Goal: Task Accomplishment & Management: Manage account settings

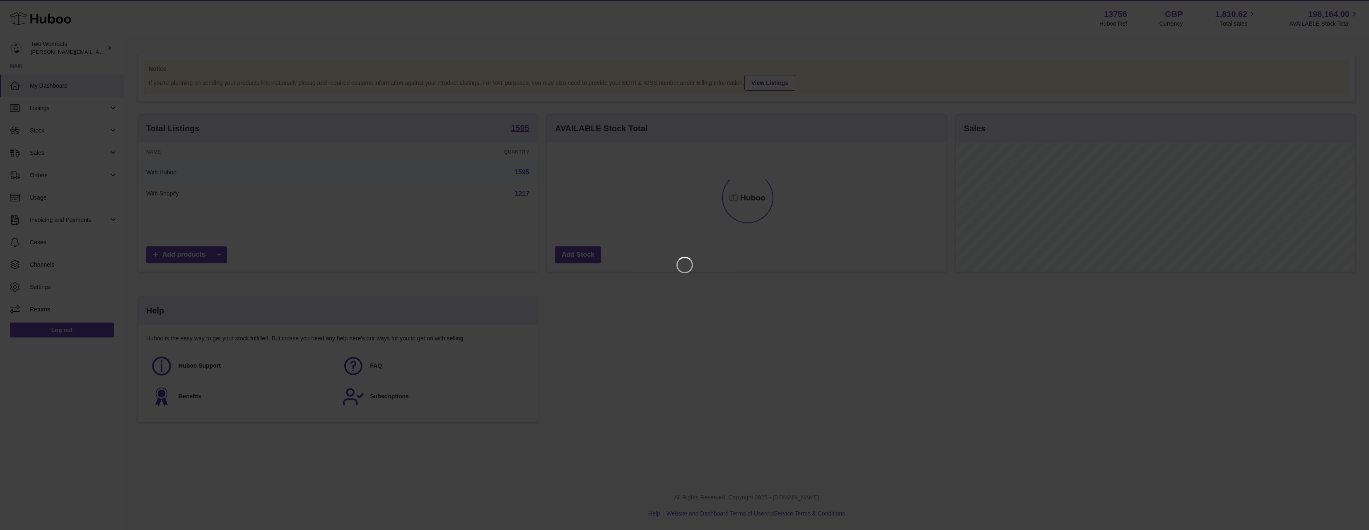
scroll to position [129, 400]
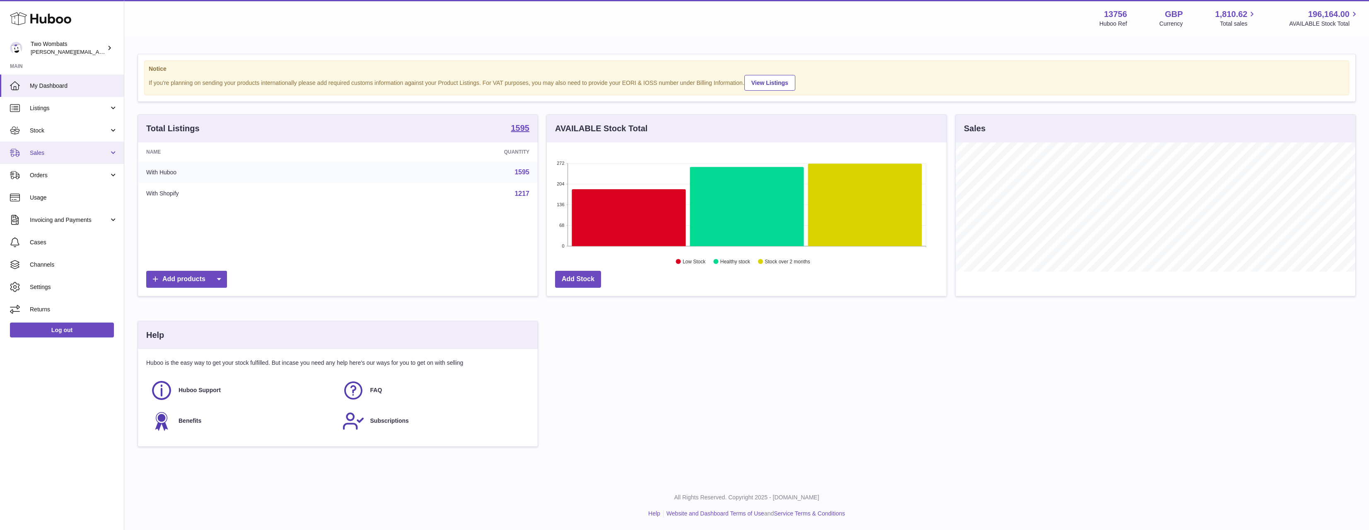
click at [43, 154] on span "Sales" at bounding box center [69, 153] width 79 height 8
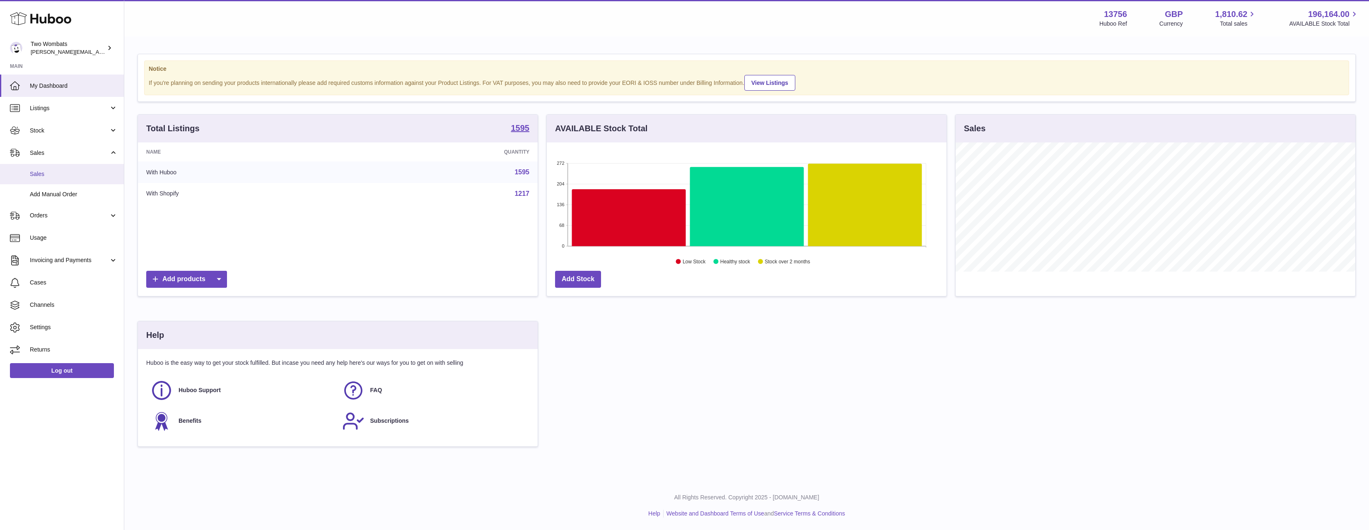
click at [50, 175] on span "Sales" at bounding box center [74, 174] width 88 height 8
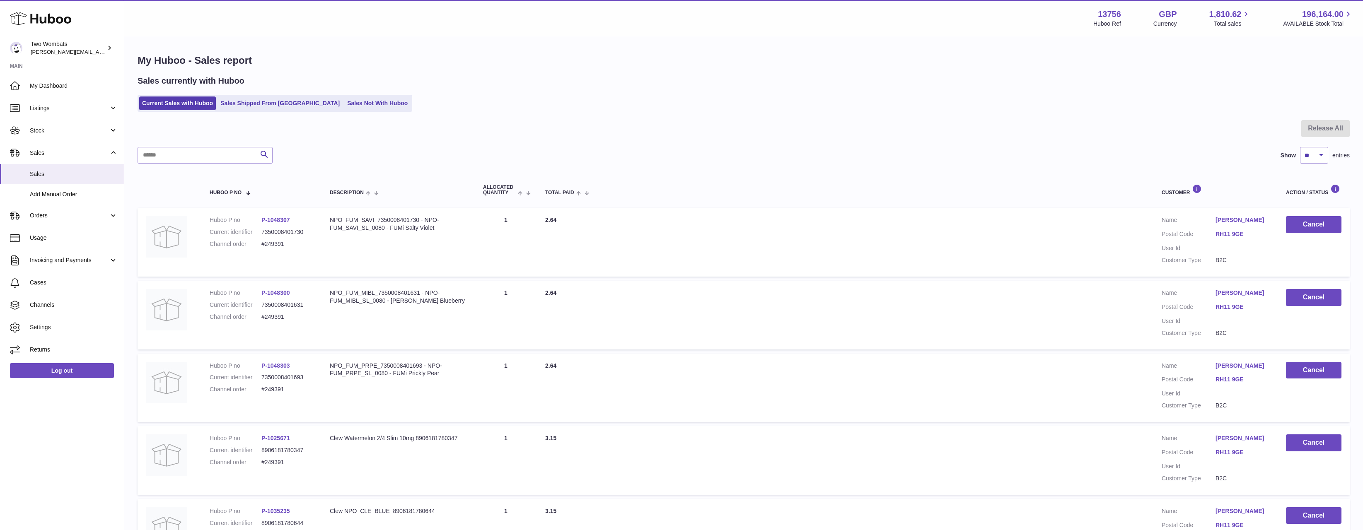
click at [244, 122] on div at bounding box center [743, 133] width 1212 height 27
click at [202, 155] on input "text" at bounding box center [204, 155] width 135 height 17
paste input "******"
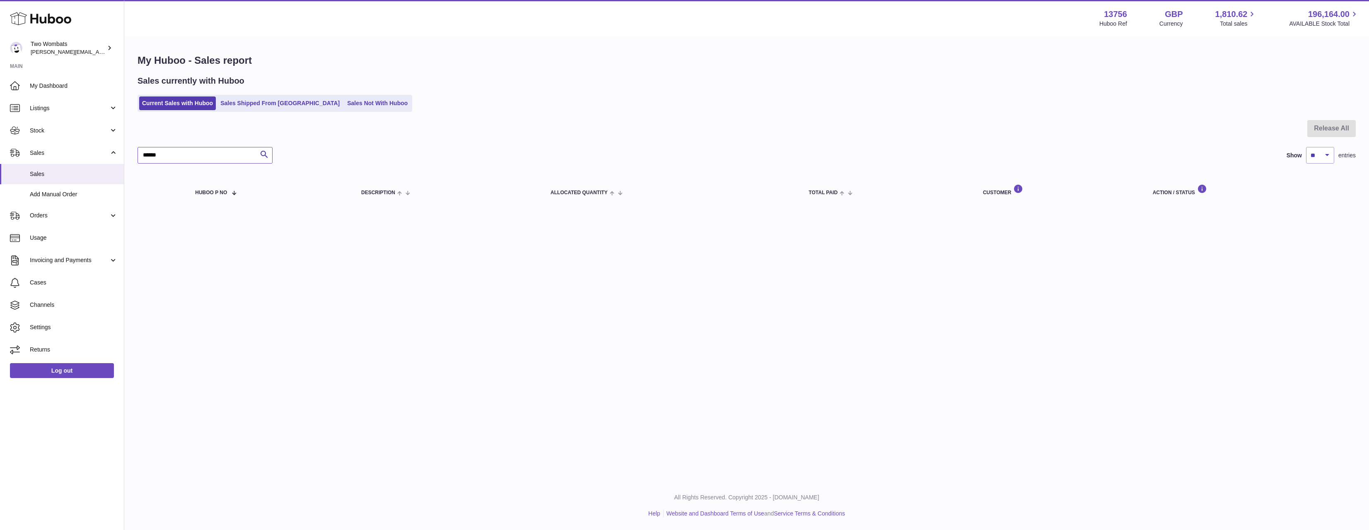
type input "******"
click at [258, 116] on div "My Huboo - Sales report Sales currently with Huboo Current Sales with Huboo Sal…" at bounding box center [746, 130] width 1245 height 187
click at [259, 108] on link "Sales Shipped From [GEOGRAPHIC_DATA]" at bounding box center [279, 103] width 125 height 14
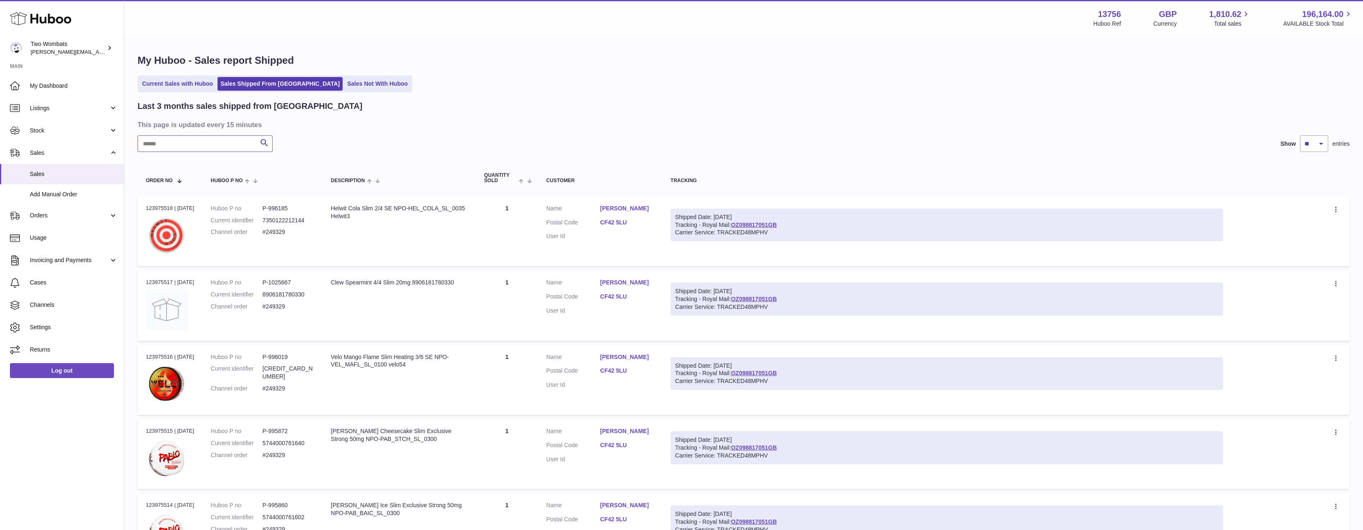
click at [210, 149] on input "text" at bounding box center [204, 143] width 135 height 17
paste input "******"
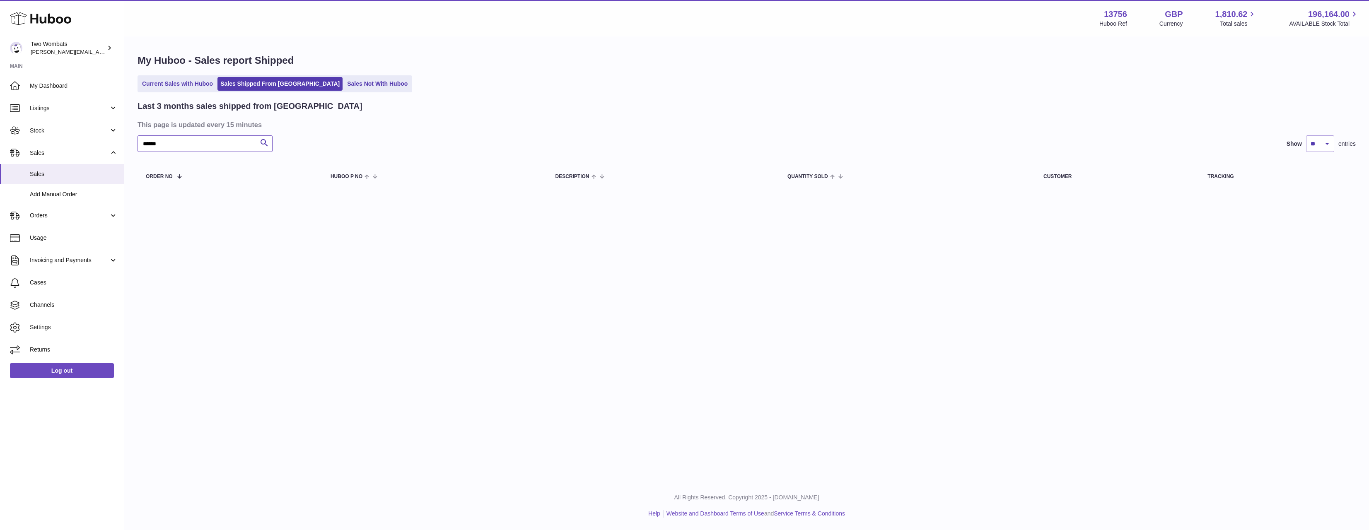
click at [199, 145] on input "******" at bounding box center [204, 143] width 135 height 17
paste input "text"
type input "******"
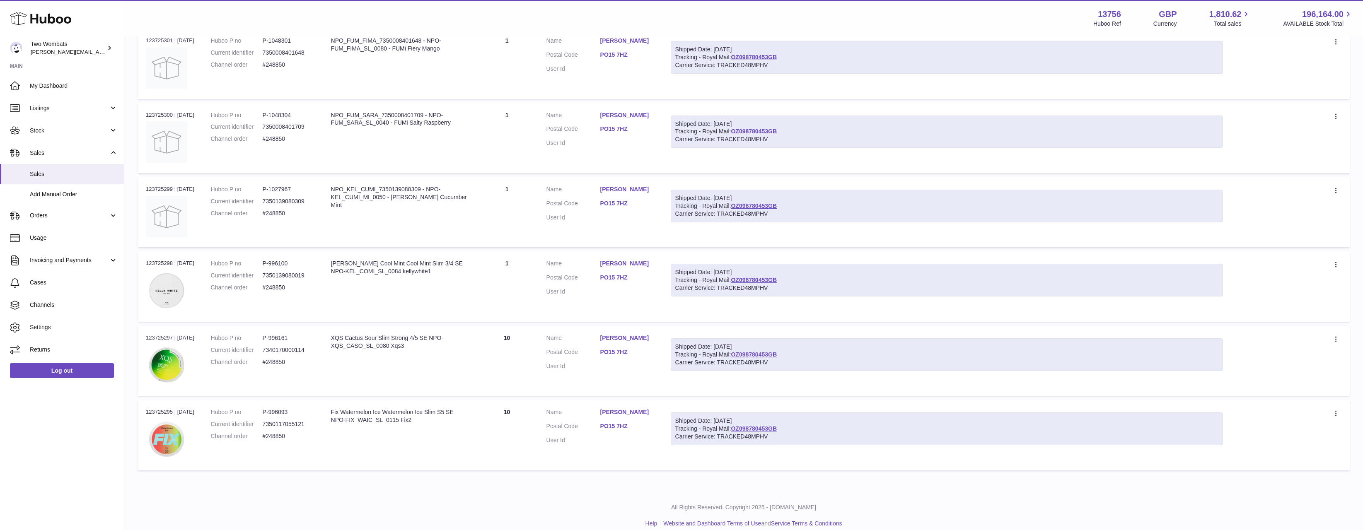
scroll to position [252, 0]
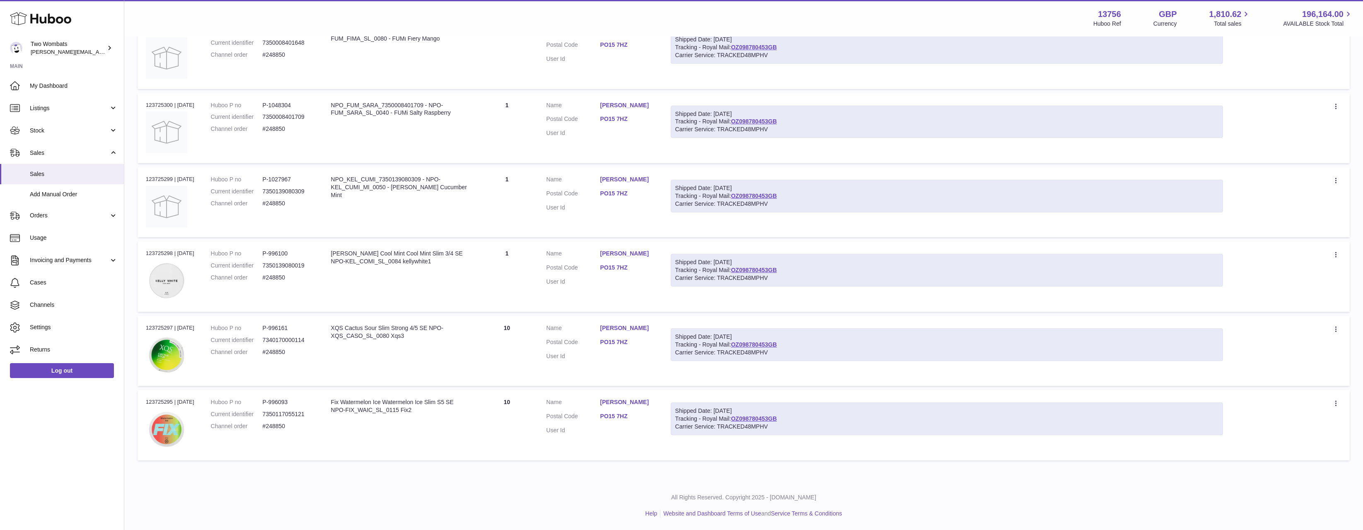
drag, startPoint x: 176, startPoint y: 398, endPoint x: 134, endPoint y: 396, distance: 42.8
click at [134, 396] on div "My Huboo - Sales report Shipped Current Sales with Huboo Sales Shipped From Hub…" at bounding box center [743, 133] width 1238 height 696
click at [147, 398] on td "Order no 123725295 | 29th Aug" at bounding box center [169, 425] width 65 height 70
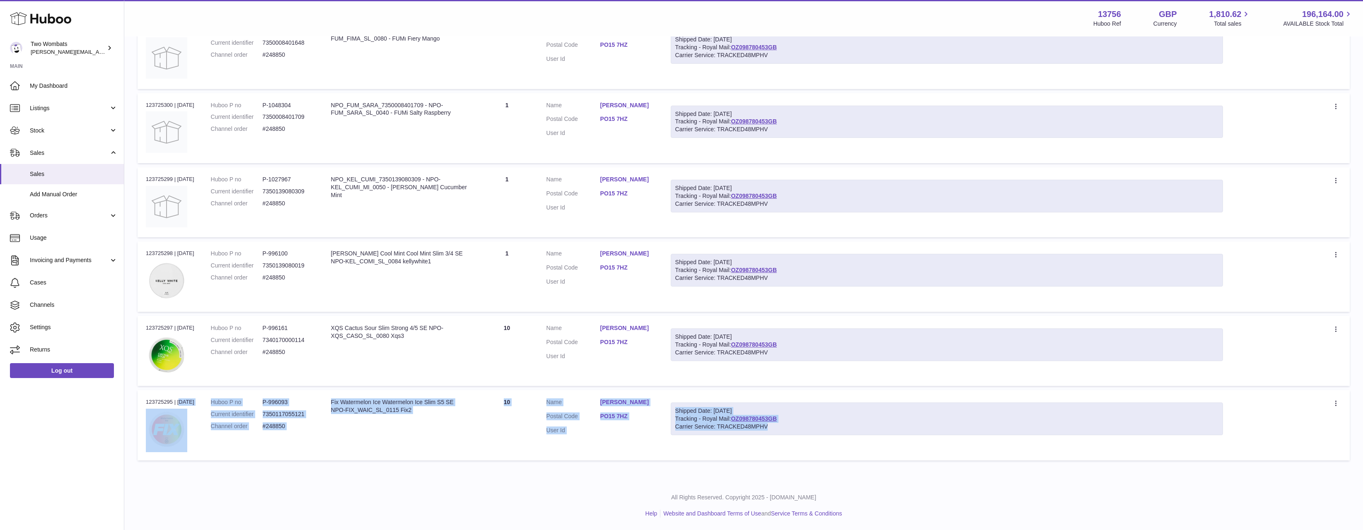
drag, startPoint x: 147, startPoint y: 398, endPoint x: 772, endPoint y: 453, distance: 628.2
click at [770, 453] on tr "Order no 123725295 | 29th Aug Huboo P no P-996093 Current identifier 7350117055…" at bounding box center [743, 425] width 1212 height 70
click at [834, 452] on td "Shipped Date: 29th Aug 2025 Tracking - Royal Mail: OZ098780453GB Carrier Servic…" at bounding box center [946, 425] width 569 height 70
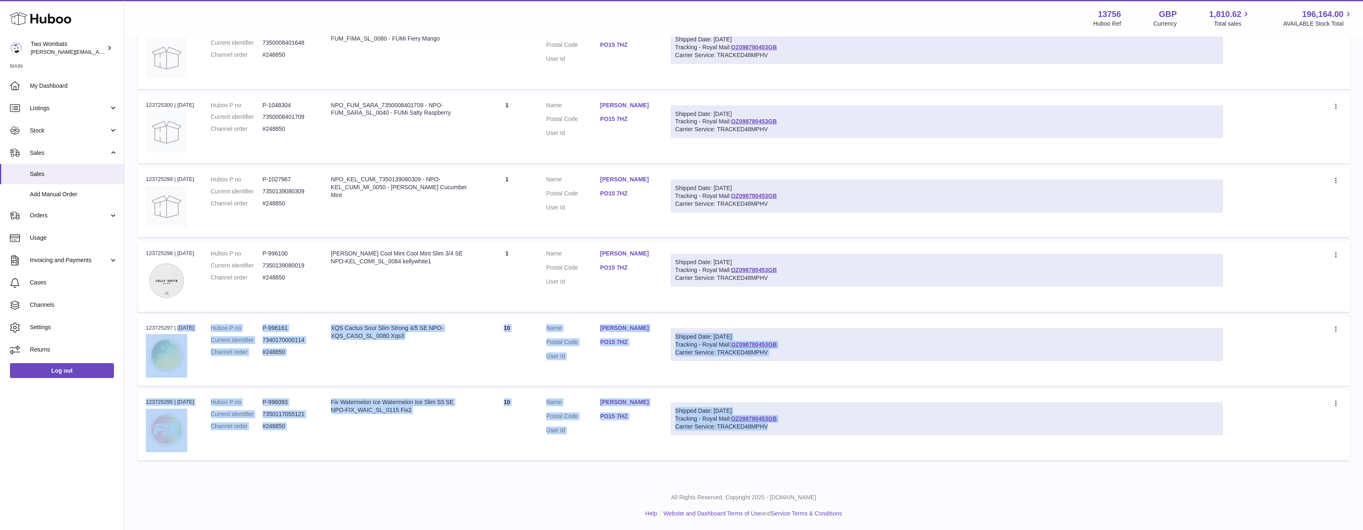
drag, startPoint x: 151, startPoint y: 328, endPoint x: 895, endPoint y: 429, distance: 751.2
click at [895, 429] on tbody "Order no 123725302 | 29th Aug Huboo P no P-1048302 Current identifier 735000840…" at bounding box center [743, 203] width 1212 height 516
click at [895, 429] on div "Carrier Service: TRACKED48MPHV" at bounding box center [946, 427] width 543 height 8
drag, startPoint x: 876, startPoint y: 430, endPoint x: 145, endPoint y: 328, distance: 737.2
click at [145, 328] on tbody "Order no 123725302 | 29th Aug Huboo P no P-1048302 Current identifier 735000840…" at bounding box center [743, 203] width 1212 height 516
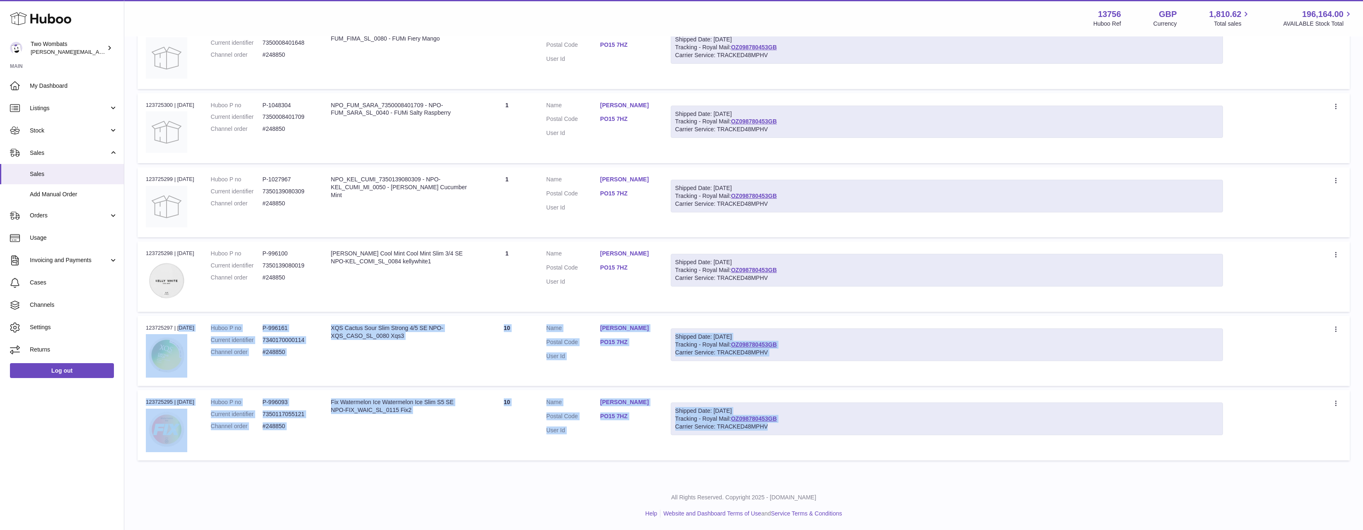
click at [145, 328] on td "Order no 123725297 | 29th Aug" at bounding box center [169, 351] width 65 height 70
drag, startPoint x: 145, startPoint y: 328, endPoint x: 827, endPoint y: 433, distance: 689.2
click at [827, 433] on tbody "Order no 123725302 | 29th Aug Huboo P no P-1048302 Current identifier 735000840…" at bounding box center [743, 203] width 1212 height 516
click at [884, 433] on div "Shipped Date: 29th Aug 2025 Tracking - Royal Mail: OZ098780453GB Carrier Servic…" at bounding box center [947, 419] width 552 height 33
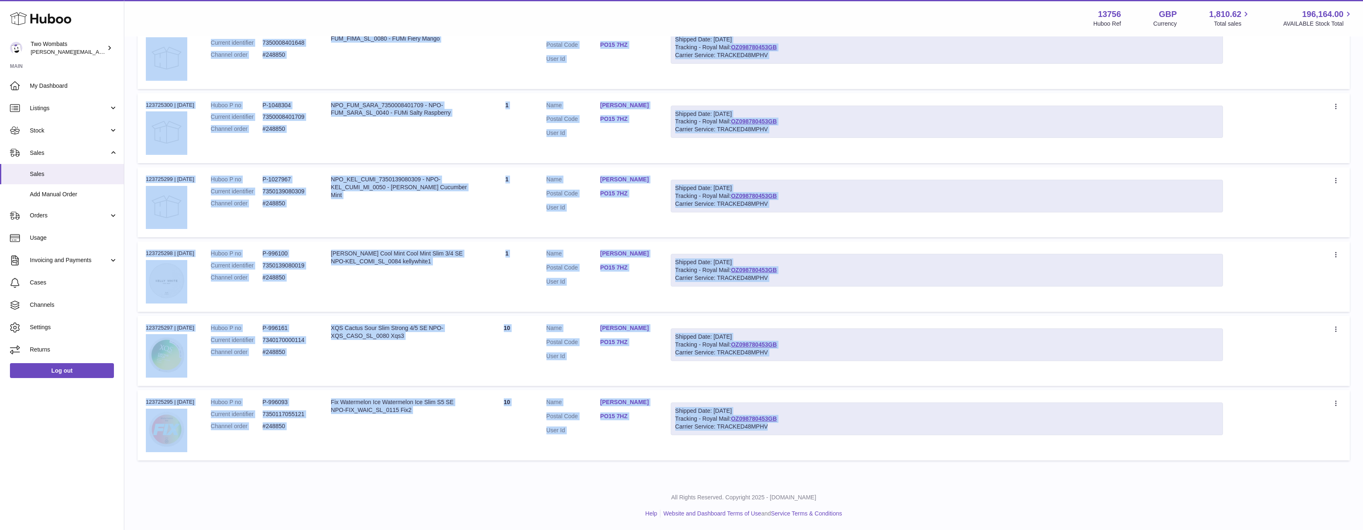
drag, startPoint x: 807, startPoint y: 427, endPoint x: 137, endPoint y: 328, distance: 676.6
click at [137, 328] on tbody "Order no 123725302 | 29th Aug Huboo P no P-1048302 Current identifier 735000840…" at bounding box center [743, 203] width 1212 height 516
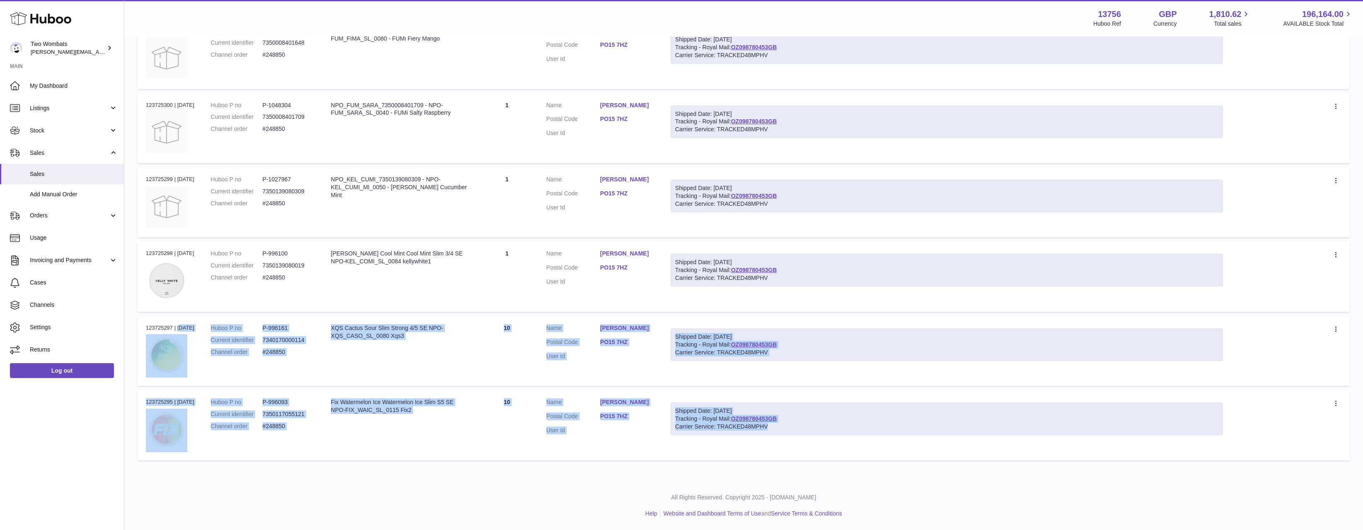
click at [137, 328] on td "Order no 123725297 | 29th Aug" at bounding box center [169, 351] width 65 height 70
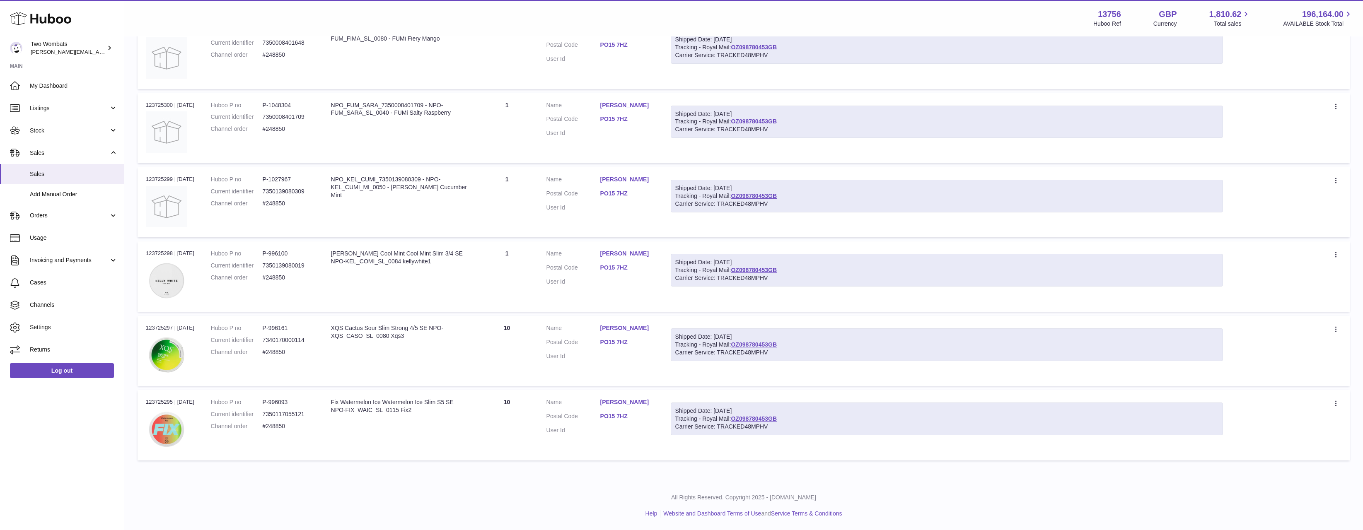
drag, startPoint x: 137, startPoint y: 328, endPoint x: 946, endPoint y: 417, distance: 813.0
click at [946, 417] on tbody "Order no 123725302 | 29th Aug Huboo P no P-1048302 Current identifier 735000840…" at bounding box center [743, 203] width 1212 height 516
click at [946, 417] on div "Shipped Date: 29th Aug 2025 Tracking - Royal Mail: OZ098780453GB Carrier Servic…" at bounding box center [947, 419] width 552 height 33
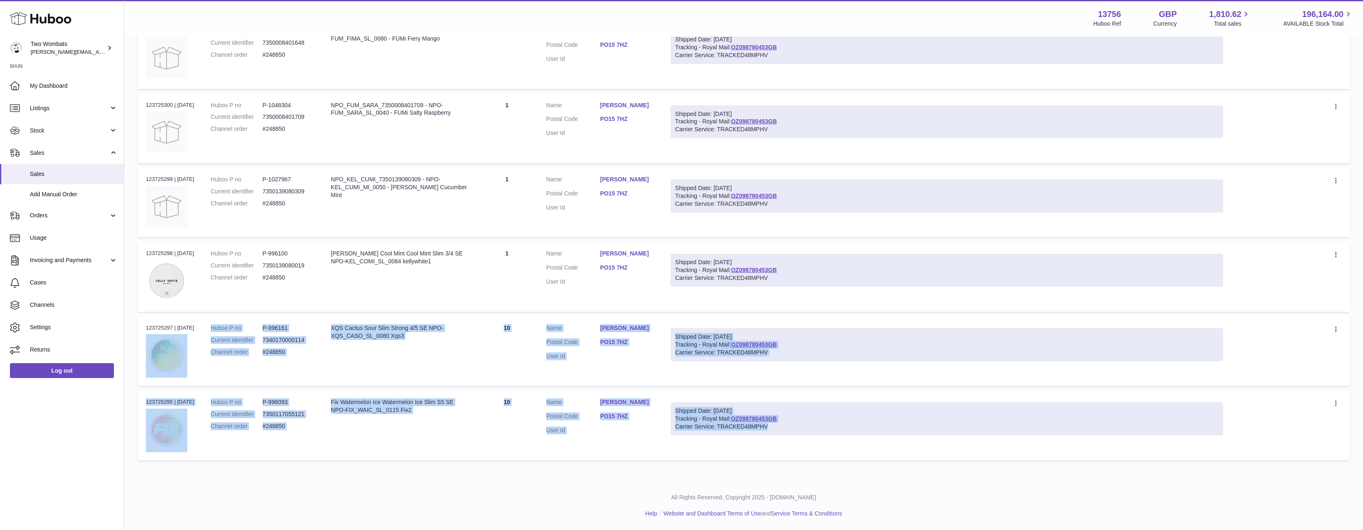
drag, startPoint x: 888, startPoint y: 432, endPoint x: 140, endPoint y: 339, distance: 753.3
click at [140, 339] on tbody "Order no 123725302 | 29th Aug Huboo P no P-1048302 Current identifier 735000840…" at bounding box center [743, 203] width 1212 height 516
click at [140, 339] on td "Order no 123725297 | 29th Aug" at bounding box center [169, 351] width 65 height 70
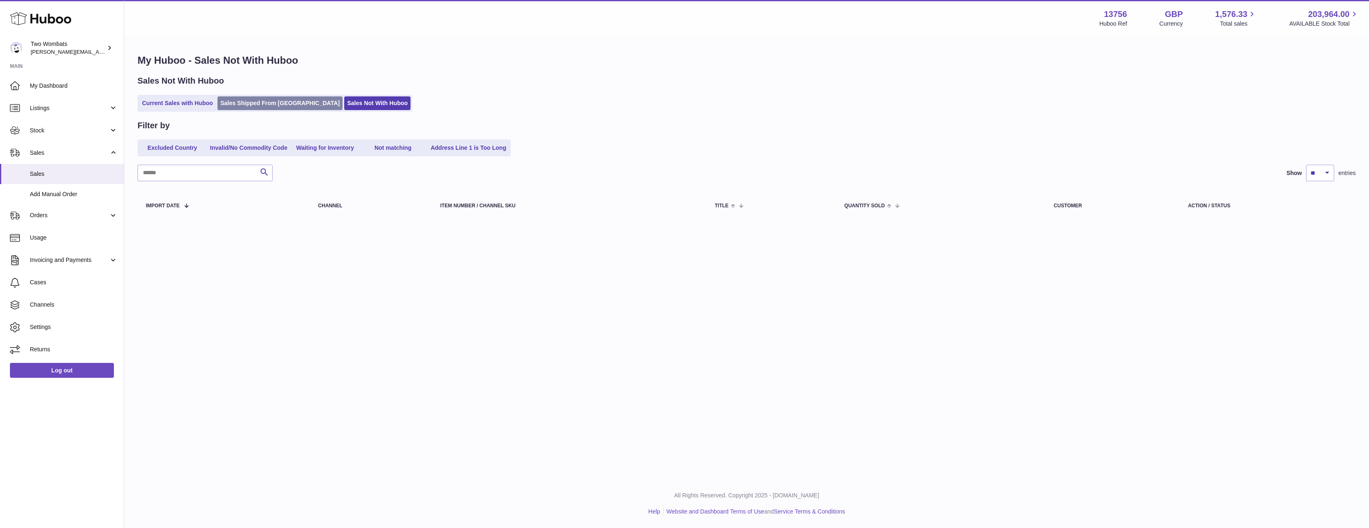
click at [243, 107] on link "Sales Shipped From [GEOGRAPHIC_DATA]" at bounding box center [279, 103] width 125 height 14
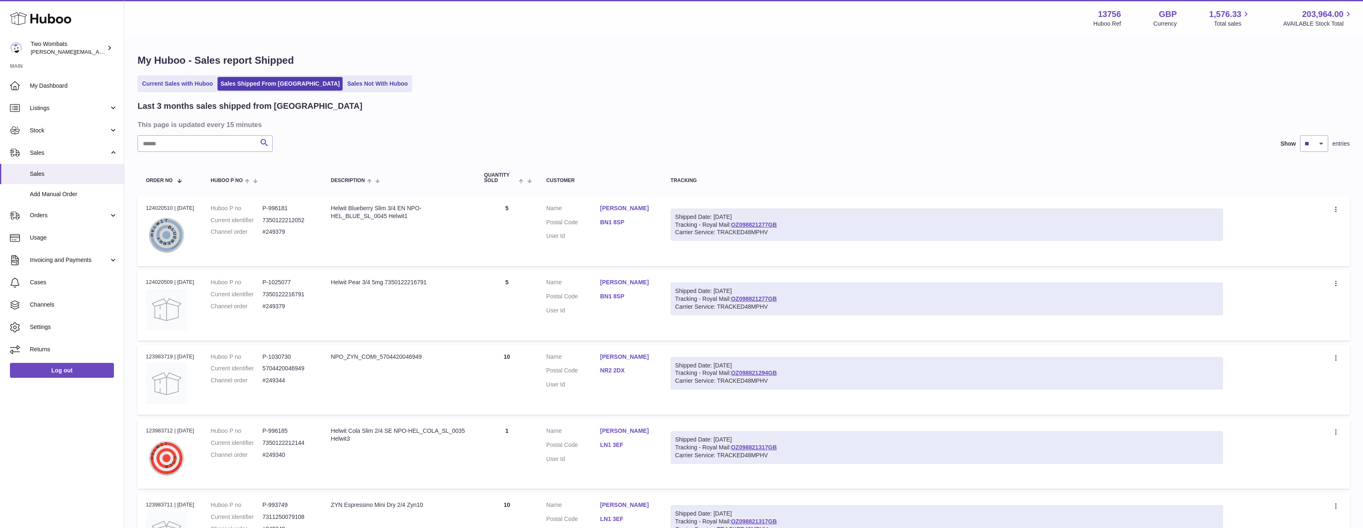
drag, startPoint x: 229, startPoint y: 133, endPoint x: 227, endPoint y: 141, distance: 8.9
click at [229, 139] on div "Last 3 months sales shipped from Huboo This page is updated every 15 minutes Se…" at bounding box center [743, 528] width 1212 height 854
click at [227, 141] on input "text" at bounding box center [204, 143] width 135 height 17
paste input "******"
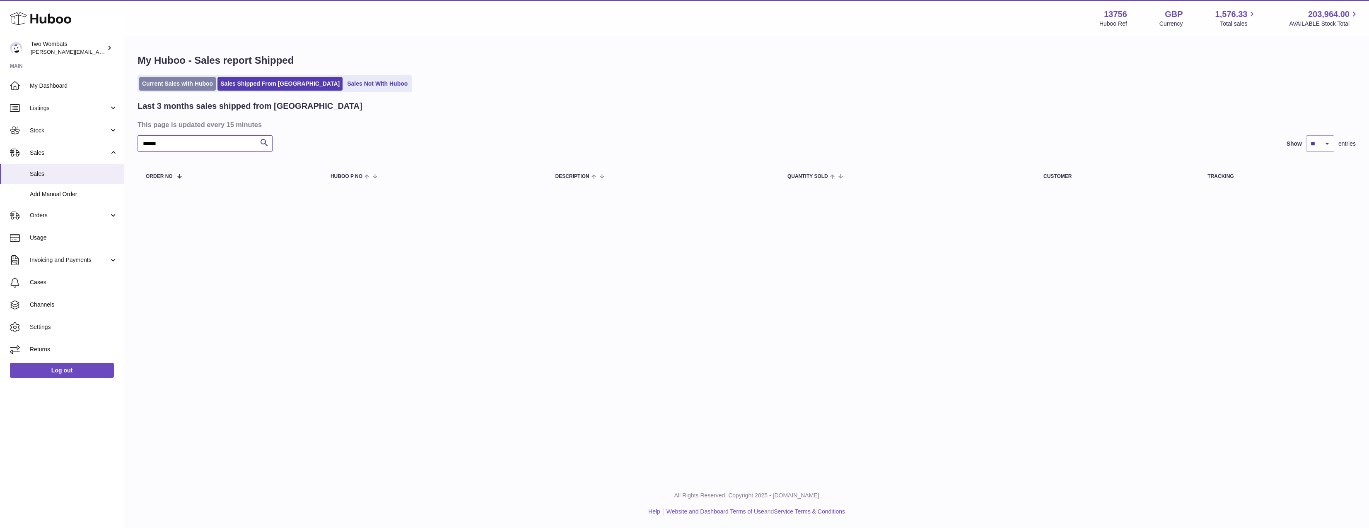
type input "******"
click at [158, 82] on link "Current Sales with Huboo" at bounding box center [177, 84] width 77 height 14
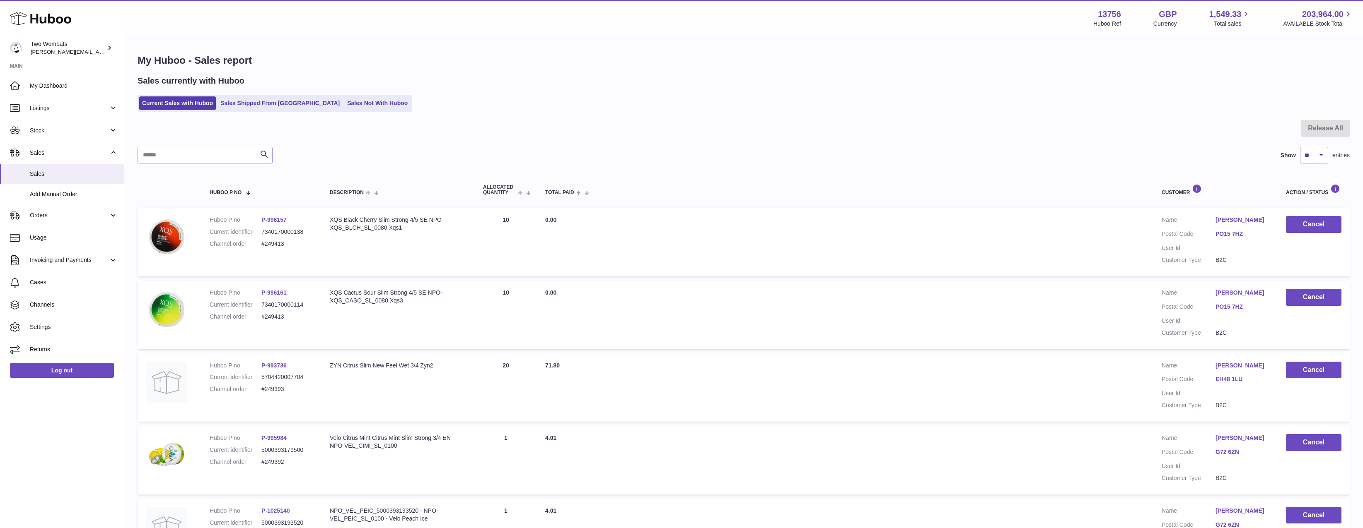
click at [200, 143] on div at bounding box center [743, 133] width 1212 height 27
click at [201, 151] on input "text" at bounding box center [204, 155] width 135 height 17
paste input "******"
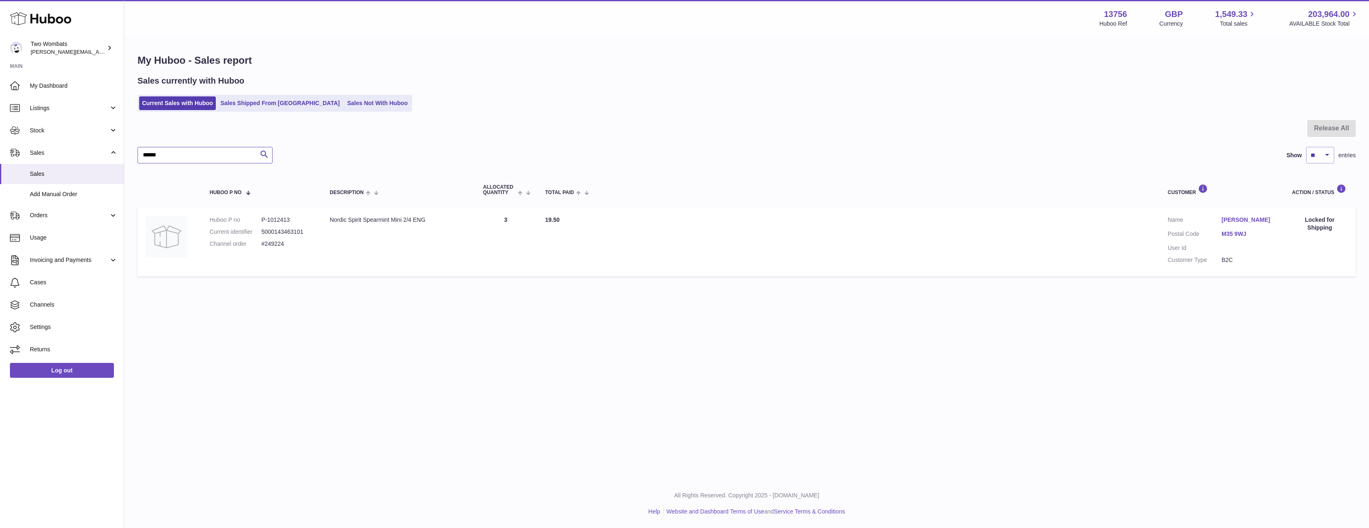
type input "******"
drag, startPoint x: 727, startPoint y: 246, endPoint x: 859, endPoint y: 228, distance: 132.5
click at [630, 224] on td "Total Paid 19.50" at bounding box center [848, 242] width 622 height 69
click at [936, 232] on td "Total Paid 19.50" at bounding box center [848, 242] width 622 height 69
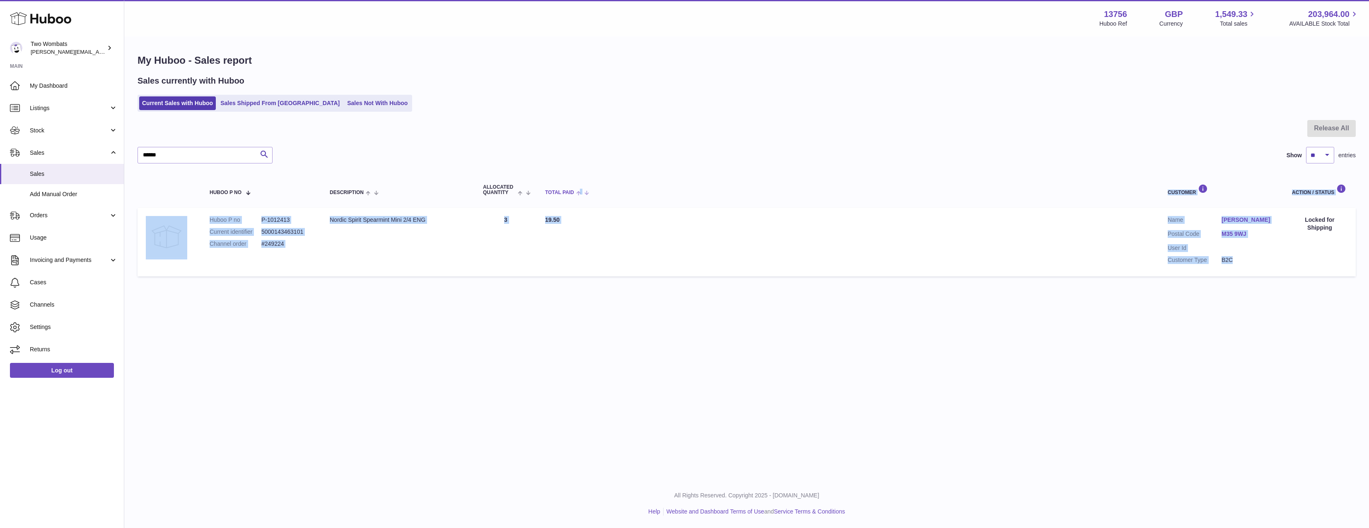
drag, startPoint x: 1201, startPoint y: 222, endPoint x: 716, endPoint y: 194, distance: 484.9
click at [724, 193] on table "Huboo P no Description ALLOCATED Quantity Total paid Customer Action / Status H…" at bounding box center [746, 226] width 1218 height 109
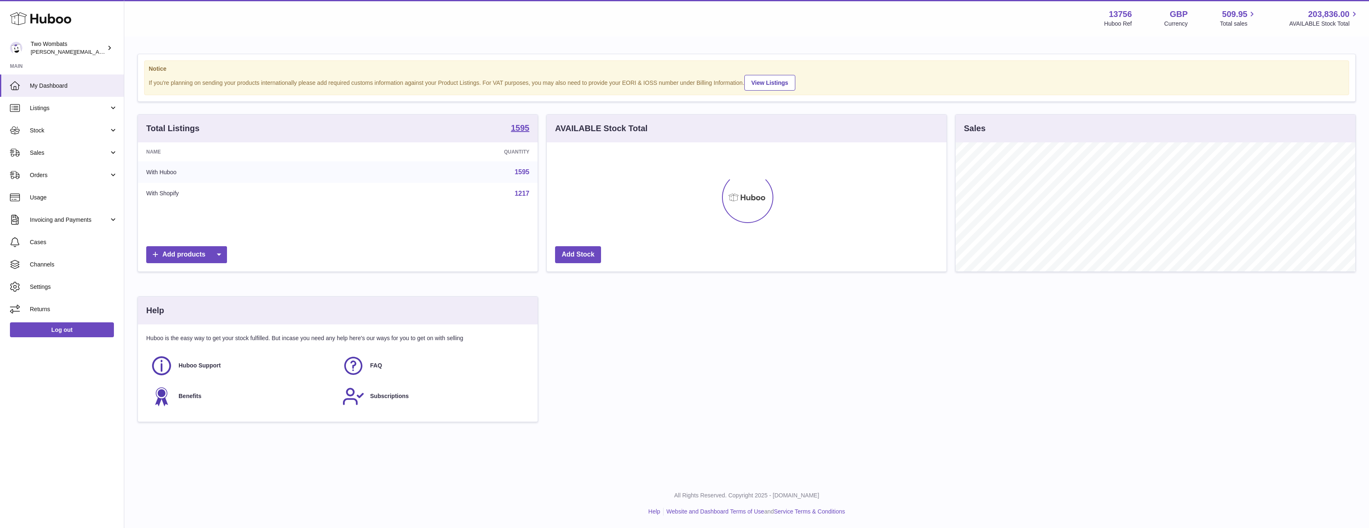
scroll to position [129, 400]
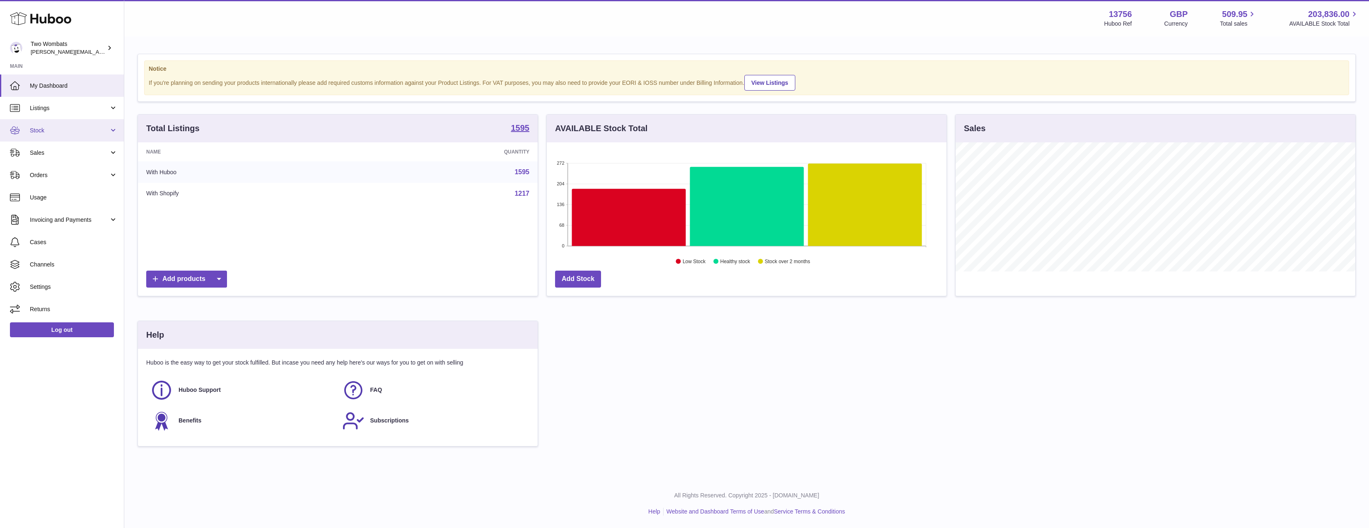
click at [24, 130] on link "Stock" at bounding box center [62, 130] width 124 height 22
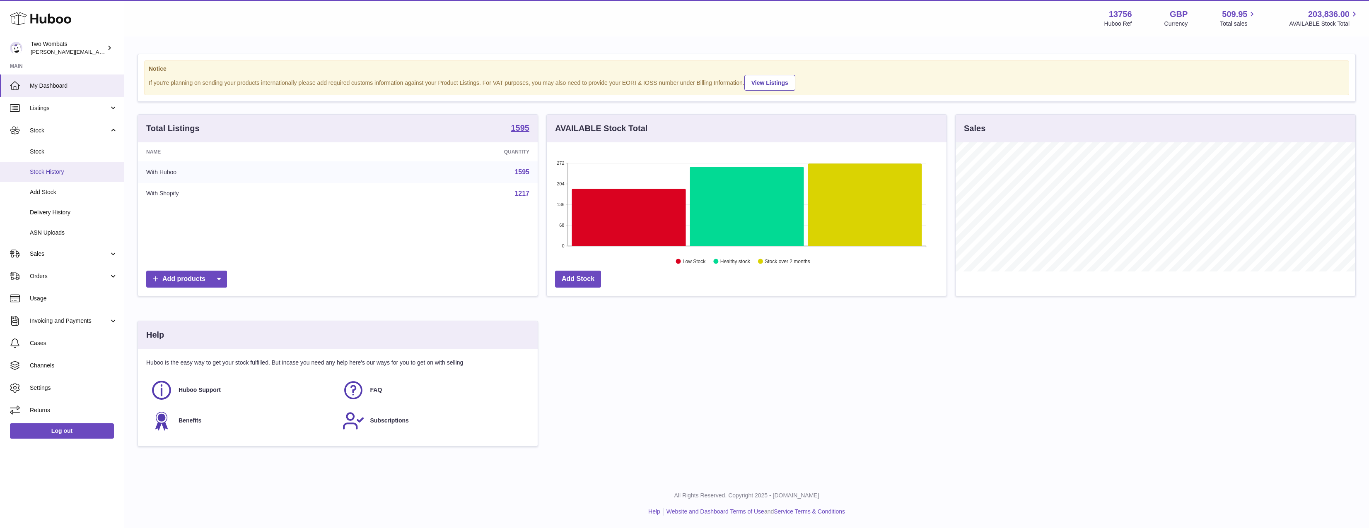
click at [55, 177] on link "Stock History" at bounding box center [62, 172] width 124 height 20
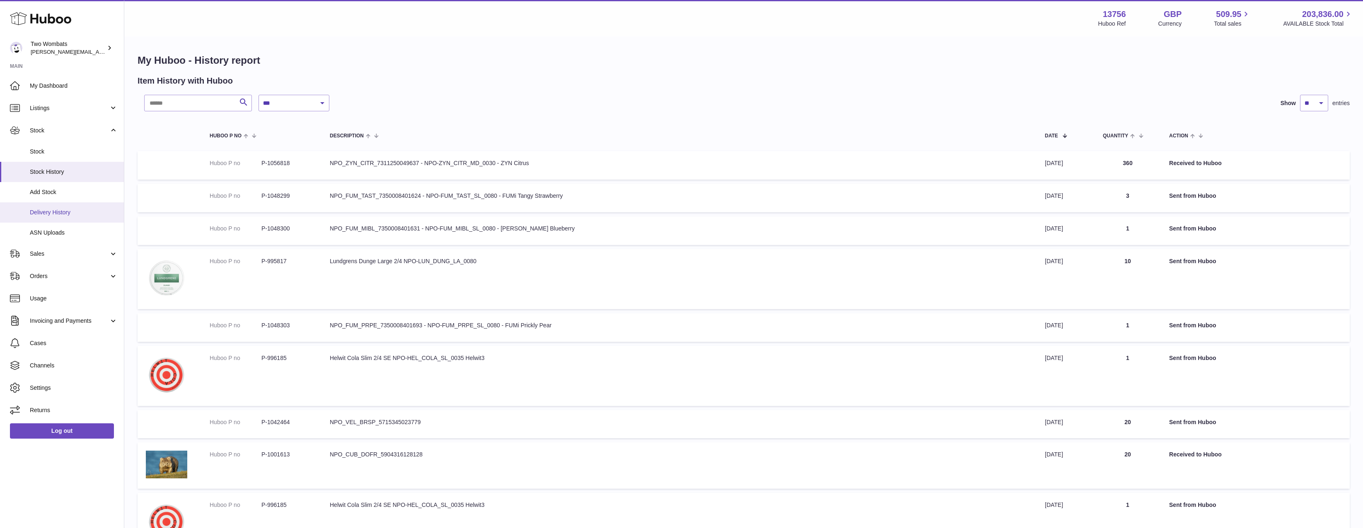
click at [68, 214] on span "Delivery History" at bounding box center [74, 213] width 88 height 8
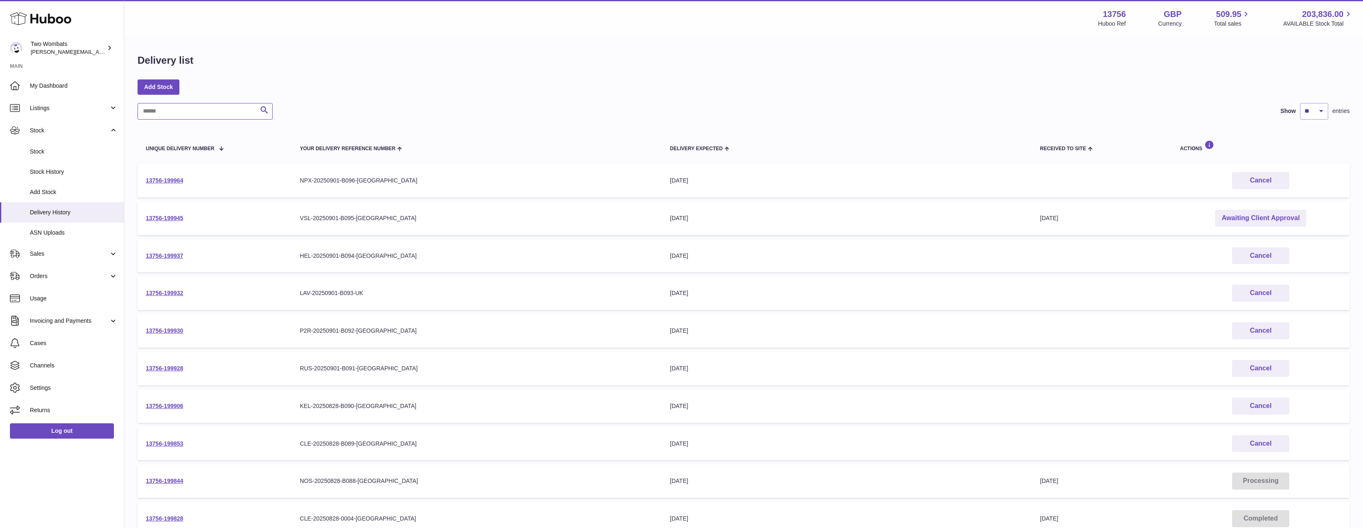
click at [240, 110] on input "text" at bounding box center [204, 111] width 135 height 17
paste input "**********"
type input "**********"
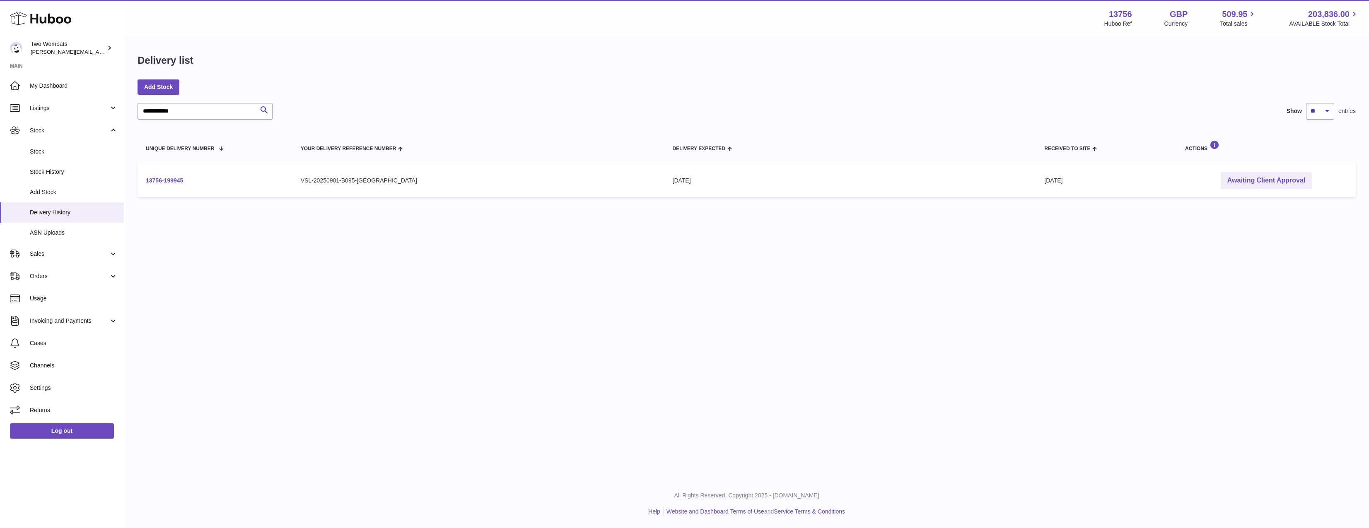
click at [1051, 194] on td "Received to Site 2nd Sep 2025" at bounding box center [1106, 181] width 141 height 34
click at [166, 176] on td "13756-199945" at bounding box center [214, 181] width 155 height 34
click at [166, 179] on link "13756-199945" at bounding box center [164, 180] width 37 height 7
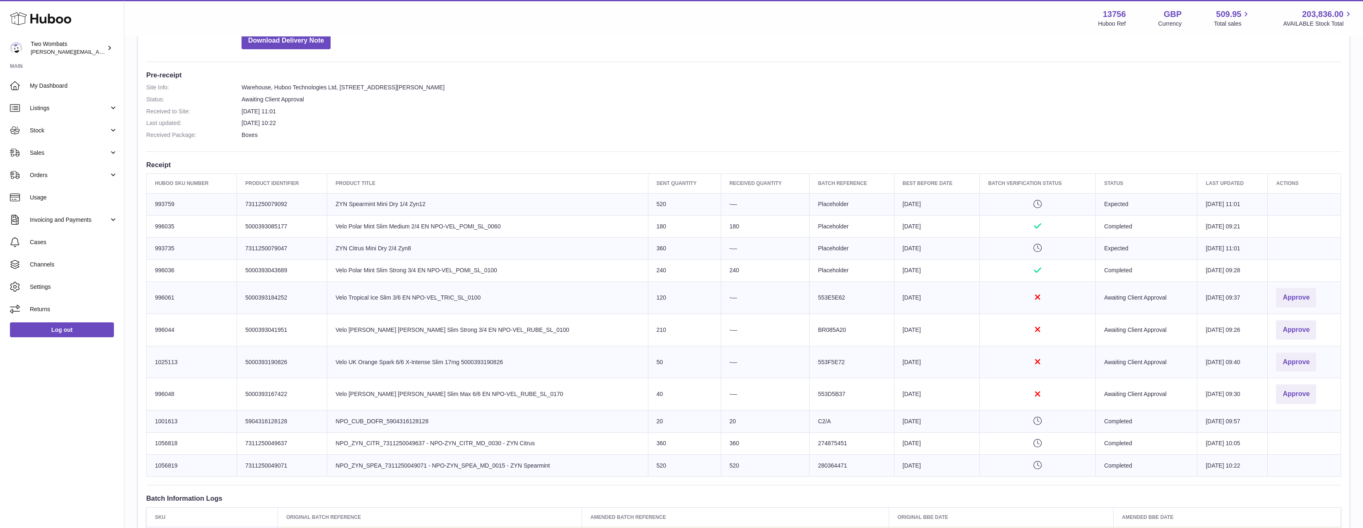
scroll to position [207, 0]
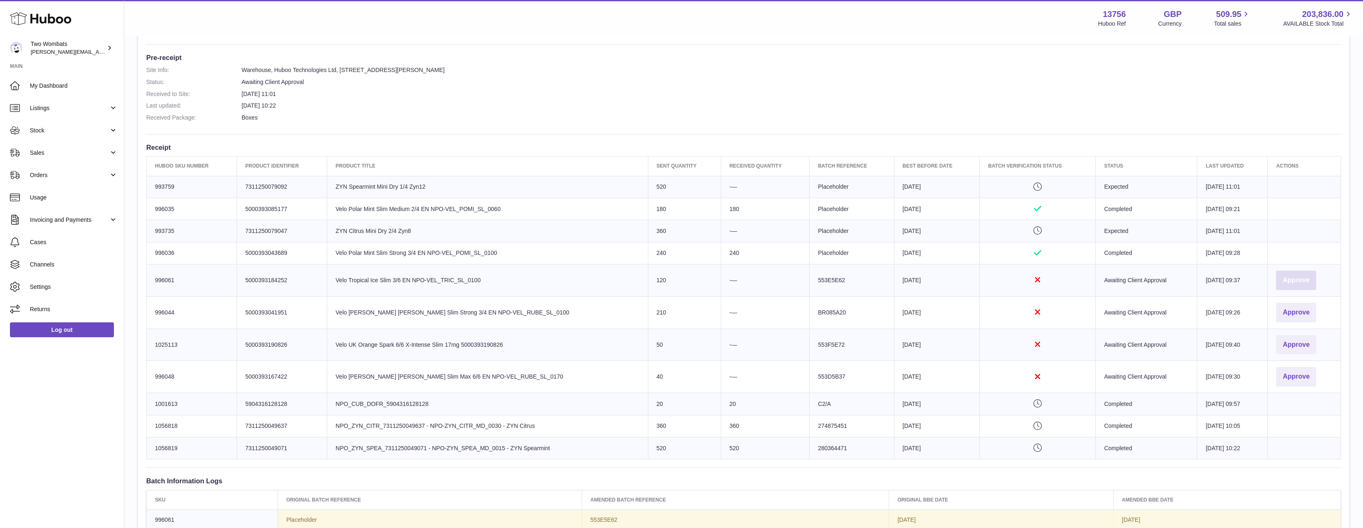
click at [1303, 282] on button "Approve" at bounding box center [1296, 280] width 40 height 19
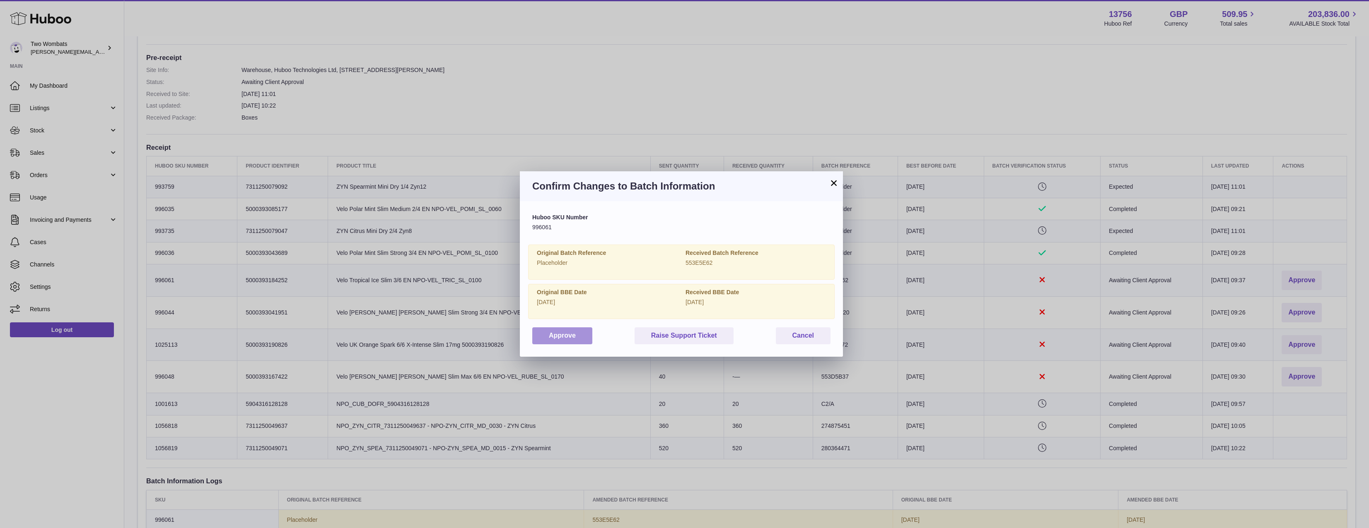
click at [580, 342] on button "Approve" at bounding box center [562, 336] width 60 height 17
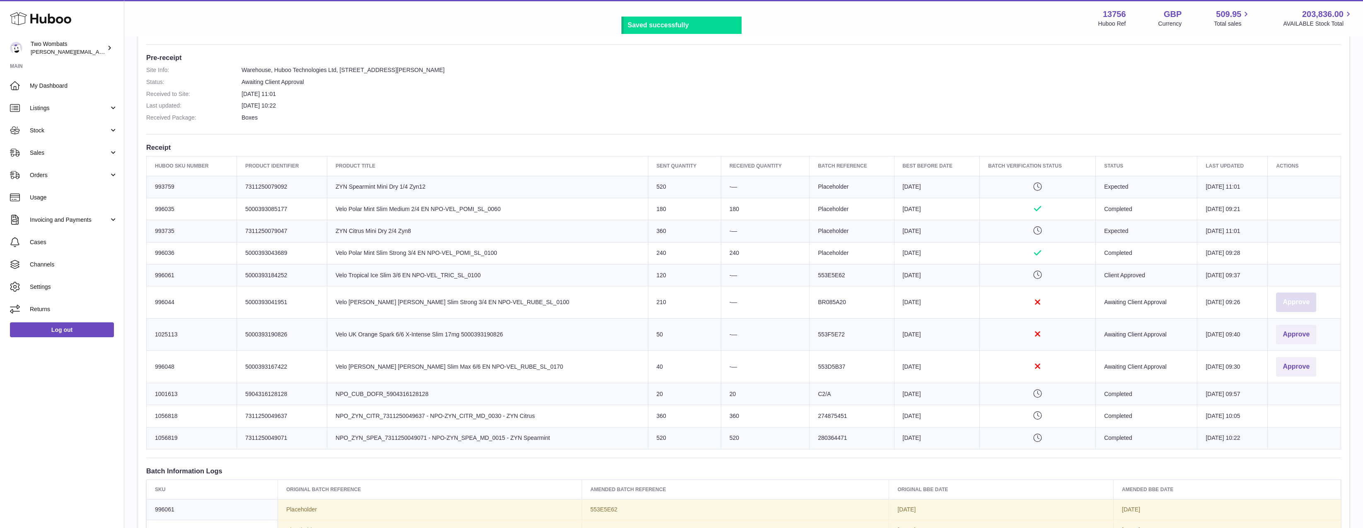
click at [1295, 305] on button "Approve" at bounding box center [1296, 302] width 40 height 19
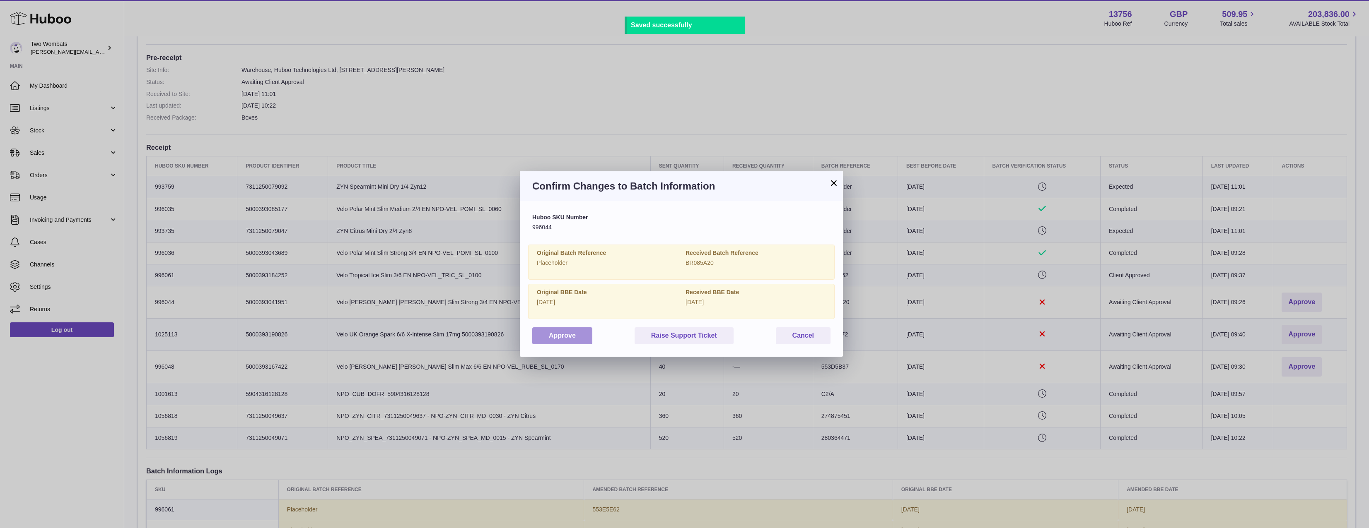
click at [564, 341] on button "Approve" at bounding box center [562, 336] width 60 height 17
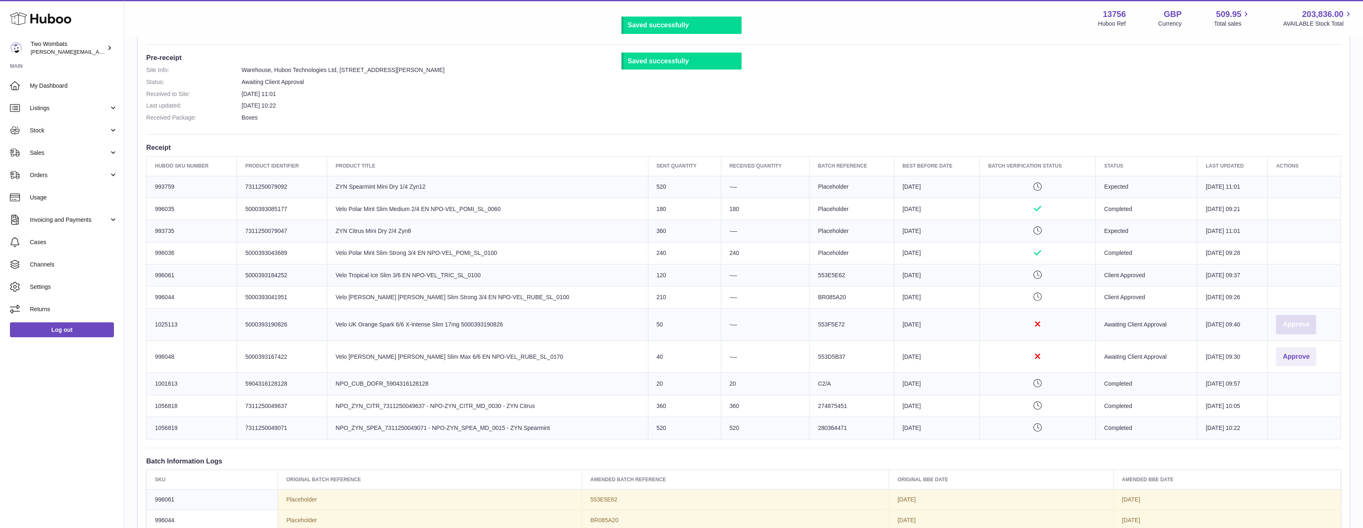
click at [1292, 321] on button "Approve" at bounding box center [1296, 324] width 40 height 19
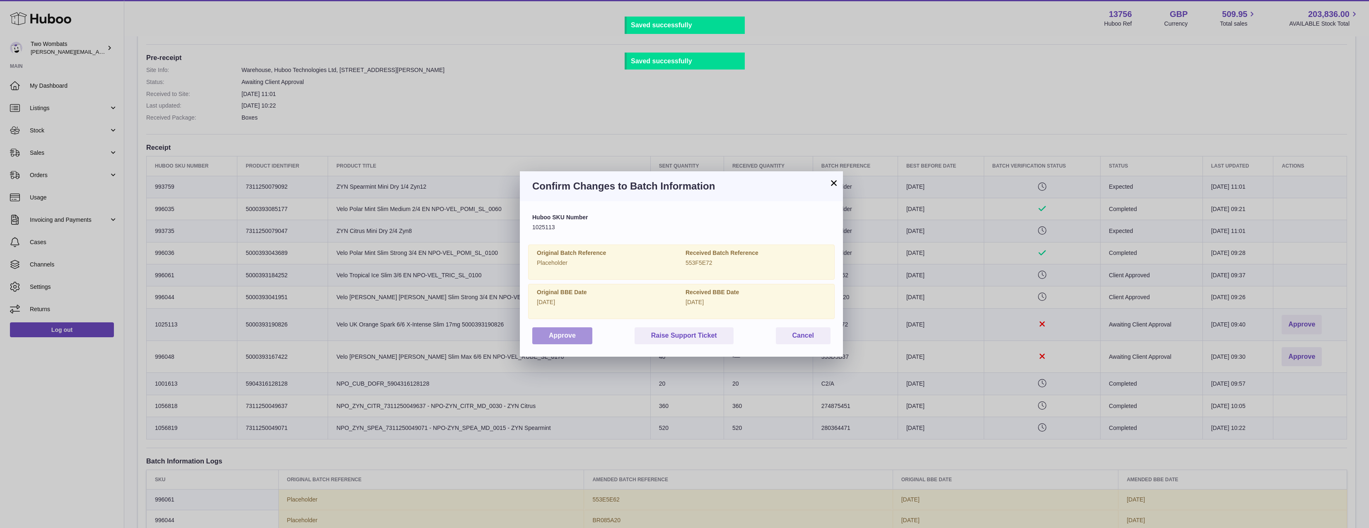
click at [554, 328] on button "Approve" at bounding box center [562, 336] width 60 height 17
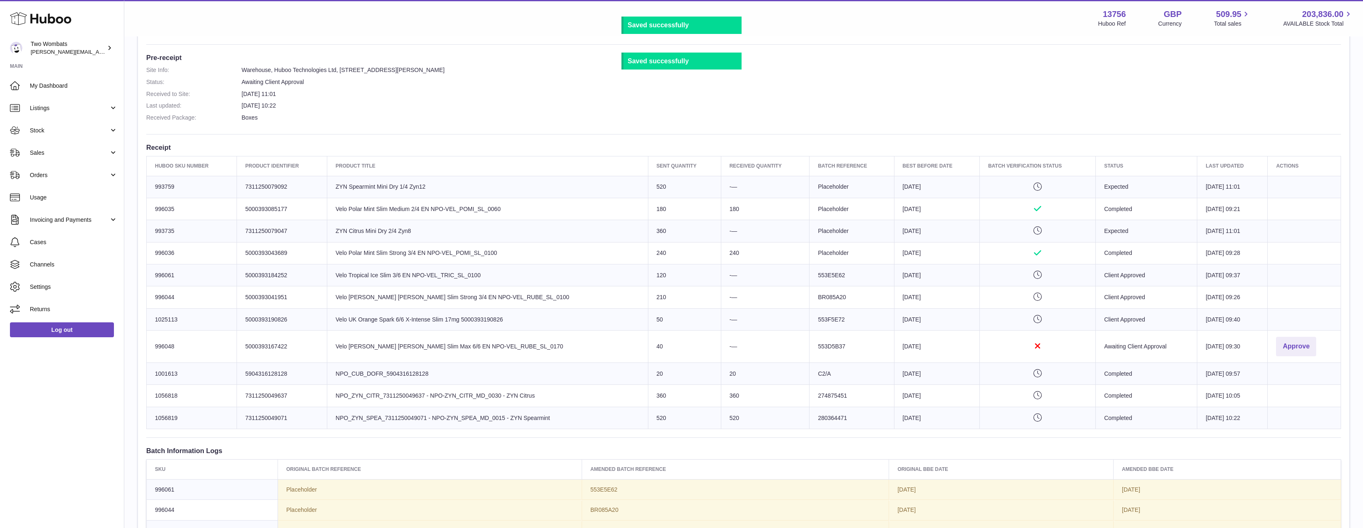
click at [1271, 347] on td "Actions Approve" at bounding box center [1303, 347] width 73 height 32
click at [1298, 342] on button "Approve" at bounding box center [1296, 346] width 40 height 19
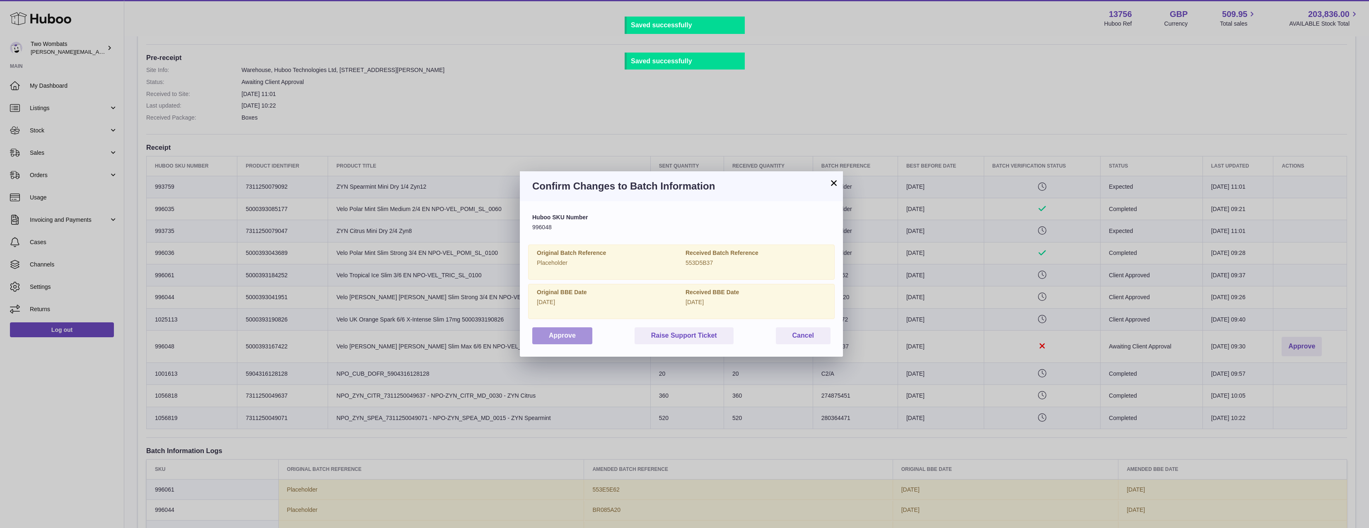
click at [537, 332] on button "Approve" at bounding box center [562, 336] width 60 height 17
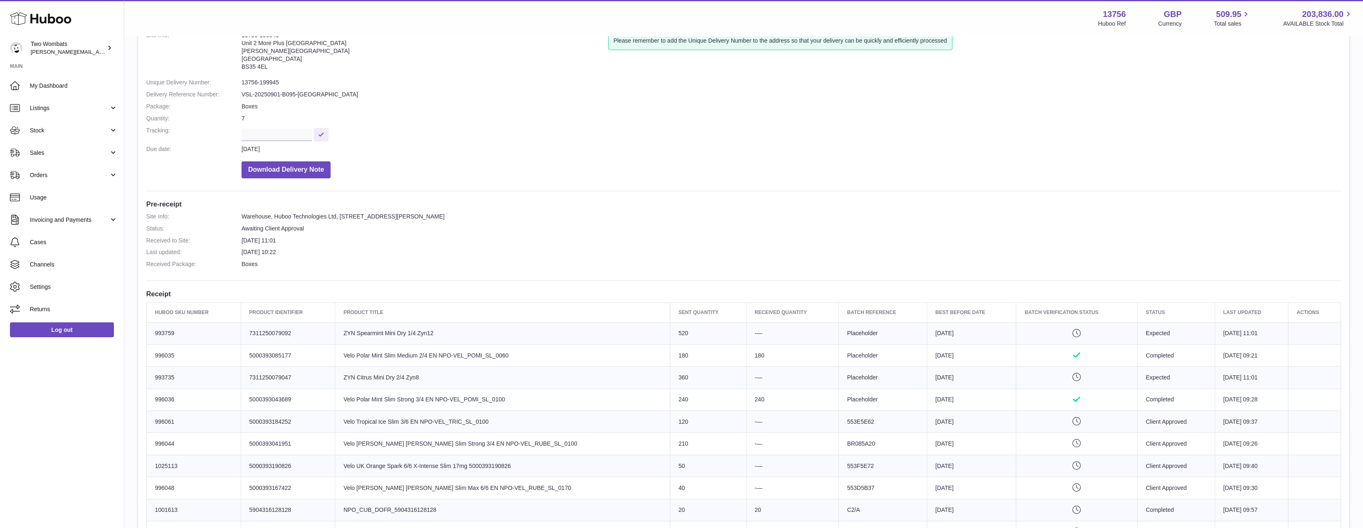
scroll to position [41, 0]
